Goal: Information Seeking & Learning: Learn about a topic

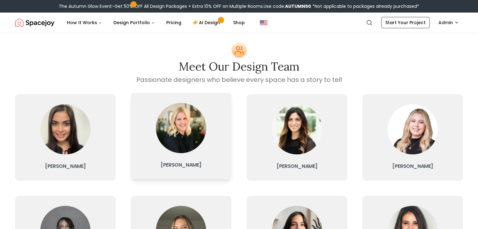
click at [199, 149] on div at bounding box center [181, 128] width 50 height 50
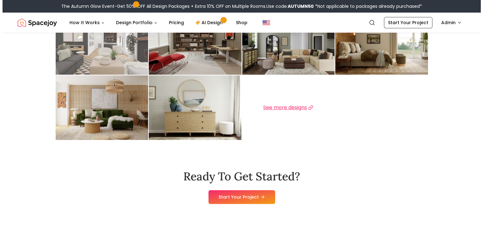
scroll to position [313, 0]
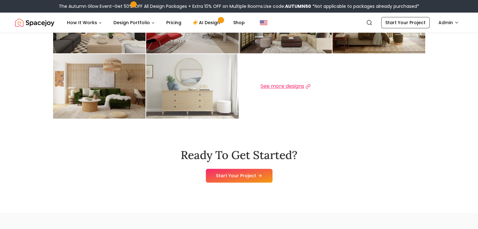
click at [199, 84] on img at bounding box center [192, 86] width 93 height 65
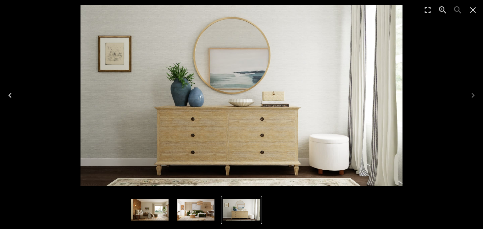
click at [152, 212] on img "8 of 10" at bounding box center [150, 209] width 38 height 21
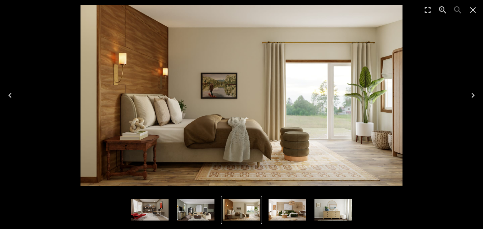
click at [250, 206] on img "8 of 10" at bounding box center [241, 209] width 38 height 21
click at [148, 213] on img "6 of 10" at bounding box center [150, 209] width 38 height 21
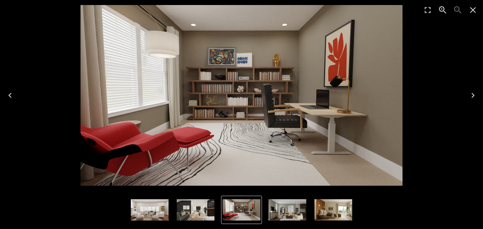
click at [183, 213] on img "5 of 10" at bounding box center [196, 209] width 38 height 21
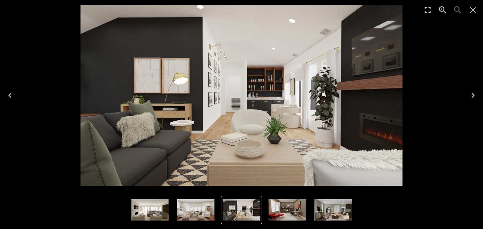
click at [279, 213] on img "6 of 10" at bounding box center [287, 209] width 38 height 21
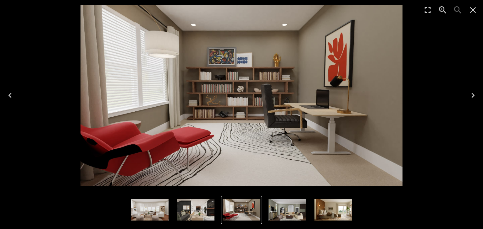
click at [471, 9] on icon "Close" at bounding box center [472, 10] width 10 height 10
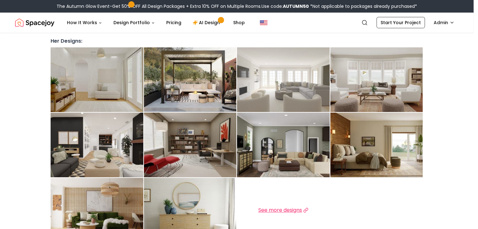
scroll to position [188, 0]
